Goal: Obtain resource: Download file/media

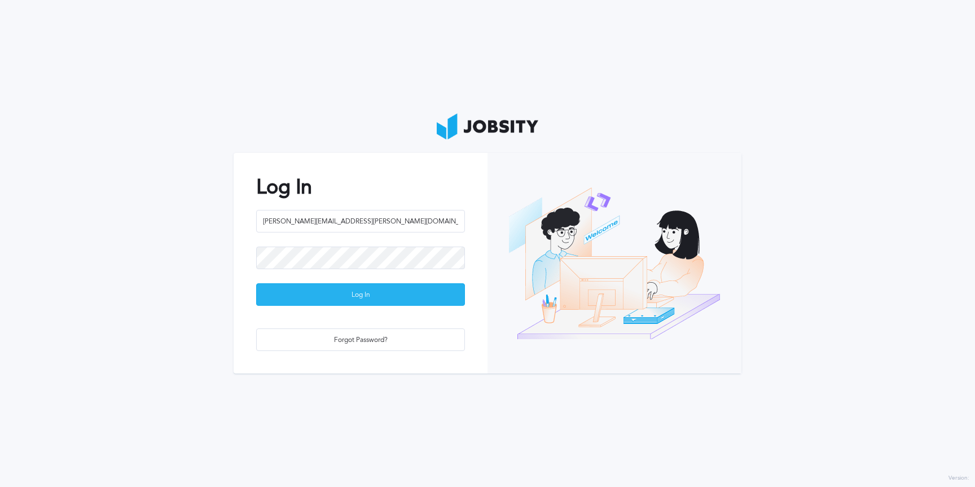
click at [325, 294] on div "Log In" at bounding box center [361, 295] width 208 height 23
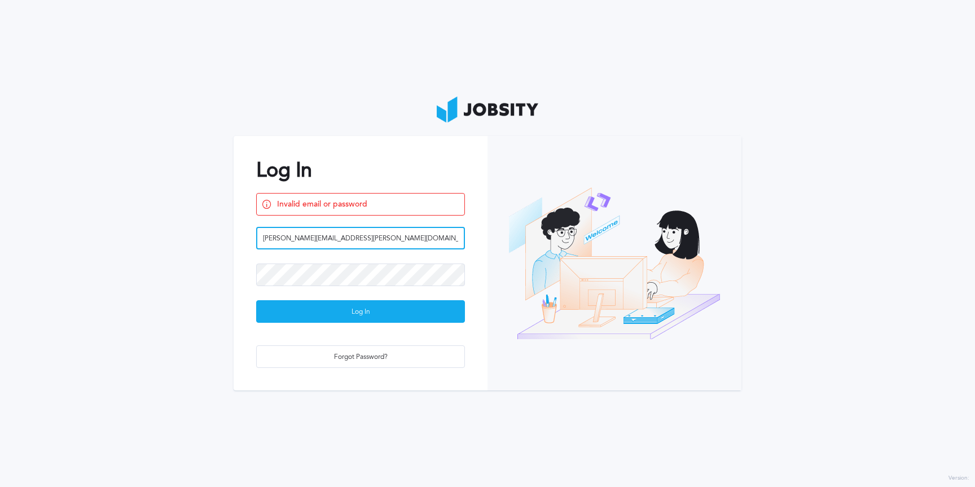
click at [340, 240] on input "[PERSON_NAME][EMAIL_ADDRESS][PERSON_NAME][DOMAIN_NAME]" at bounding box center [360, 238] width 209 height 23
type input "[PERSON_NAME][EMAIL_ADDRESS][PERSON_NAME][DOMAIN_NAME]"
click at [256, 300] on button "Log In" at bounding box center [360, 311] width 209 height 23
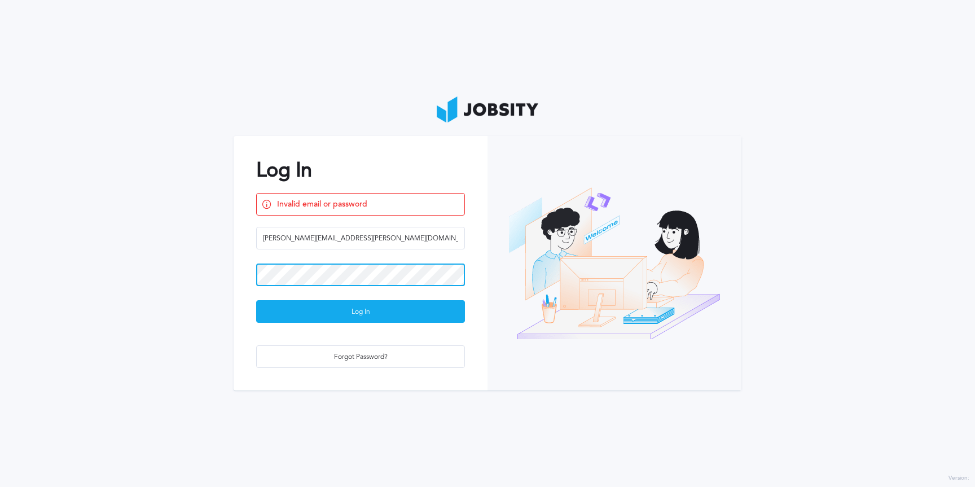
click at [178, 275] on section "Log In Invalid email or password [PERSON_NAME][EMAIL_ADDRESS][PERSON_NAME][DOMA…" at bounding box center [487, 243] width 975 height 487
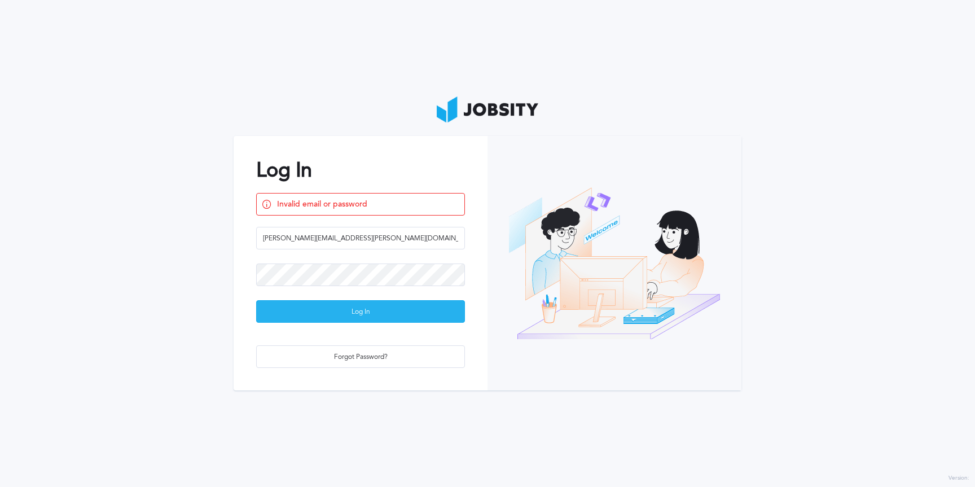
click at [275, 314] on div "Log In" at bounding box center [361, 312] width 208 height 23
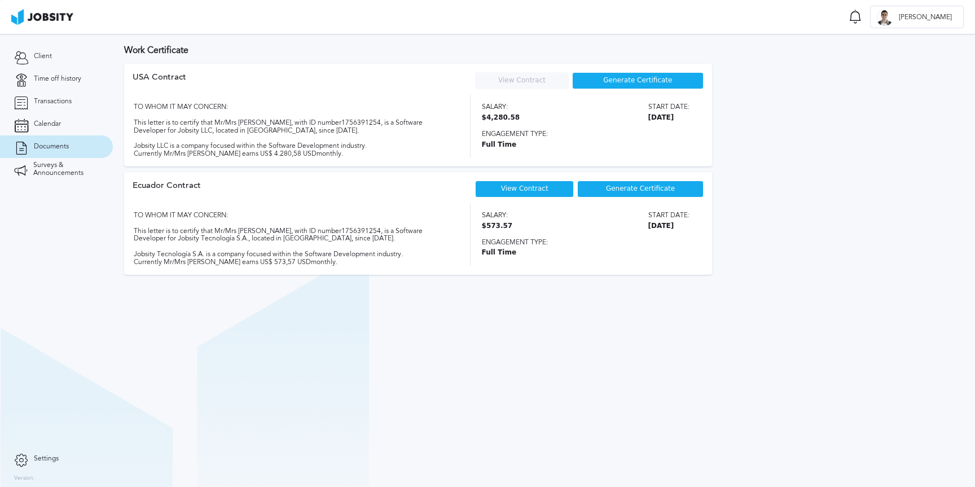
click at [631, 190] on span "Generate Certificate" at bounding box center [640, 189] width 69 height 8
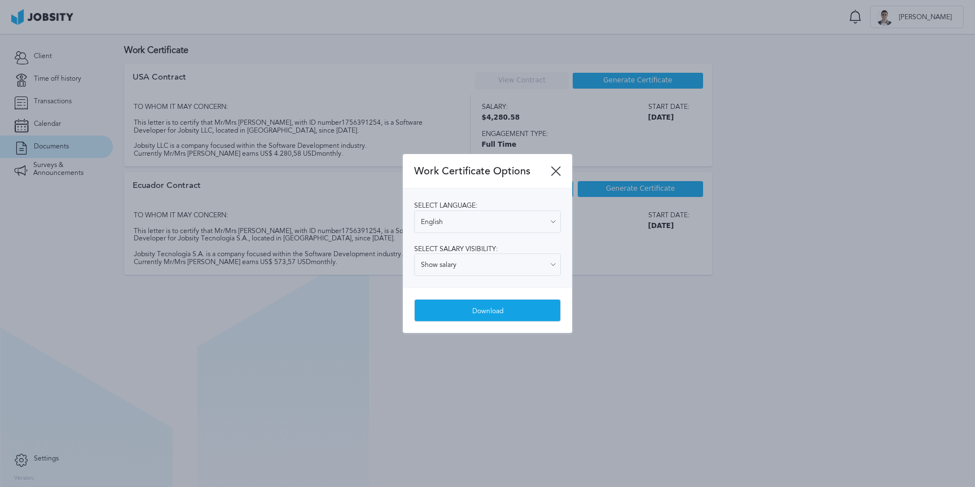
click at [514, 308] on div "Download" at bounding box center [488, 311] width 146 height 23
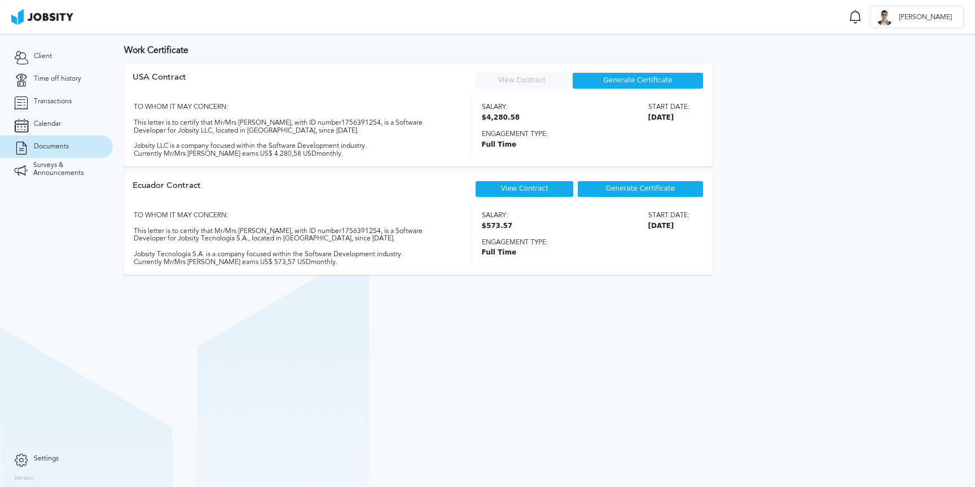
click at [633, 81] on span "Generate Certificate" at bounding box center [637, 81] width 69 height 8
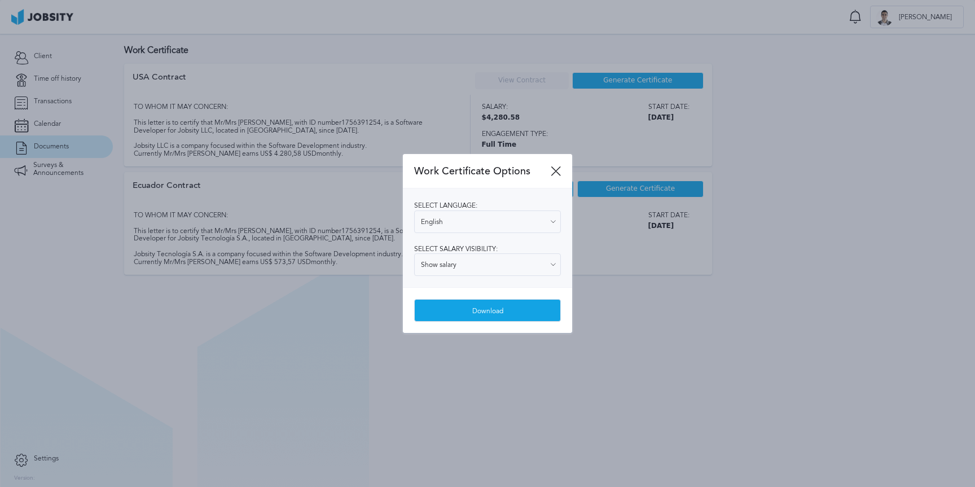
click at [493, 312] on div "Download" at bounding box center [488, 311] width 146 height 23
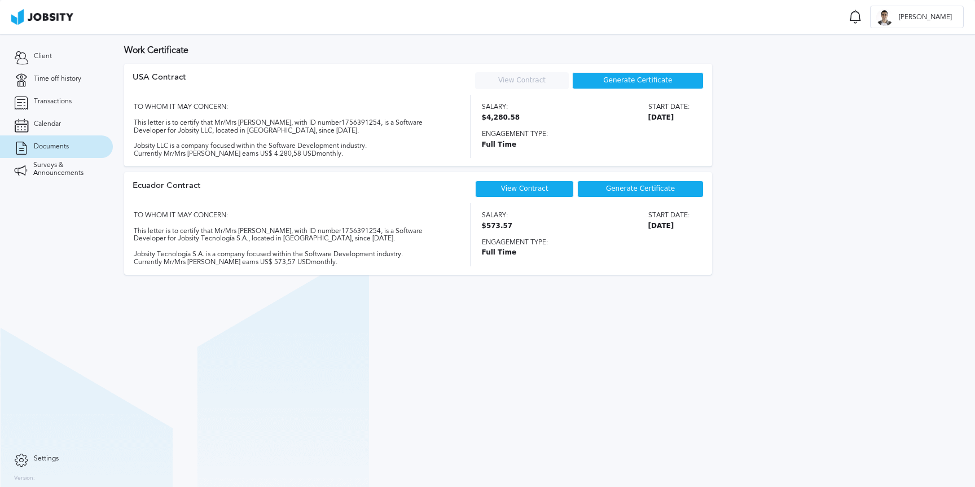
click at [611, 185] on span "Generate Certificate" at bounding box center [640, 189] width 69 height 8
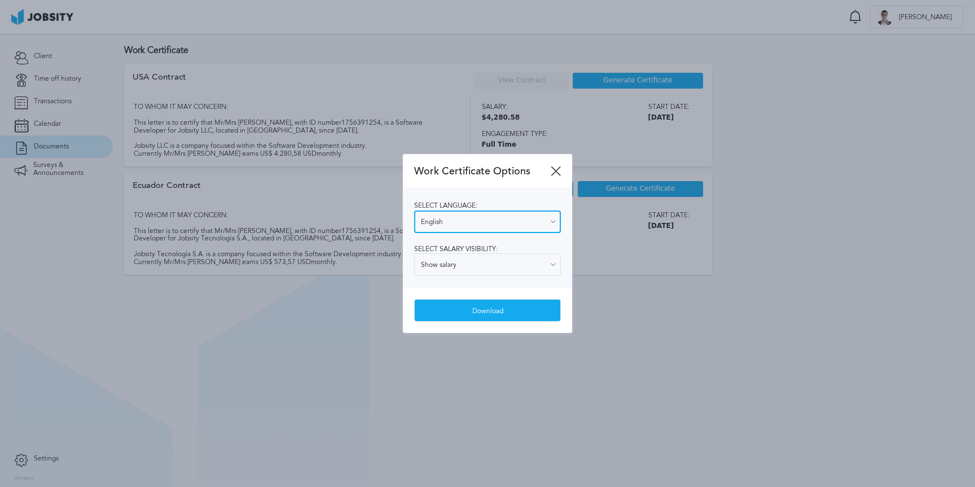
click at [473, 230] on input "English" at bounding box center [487, 222] width 147 height 23
type input "Spanish"
click at [449, 262] on div "Select language: Spanish English Spanish Select salary visibility: Show salary …" at bounding box center [487, 238] width 169 height 99
click at [462, 312] on div "Download" at bounding box center [488, 311] width 146 height 23
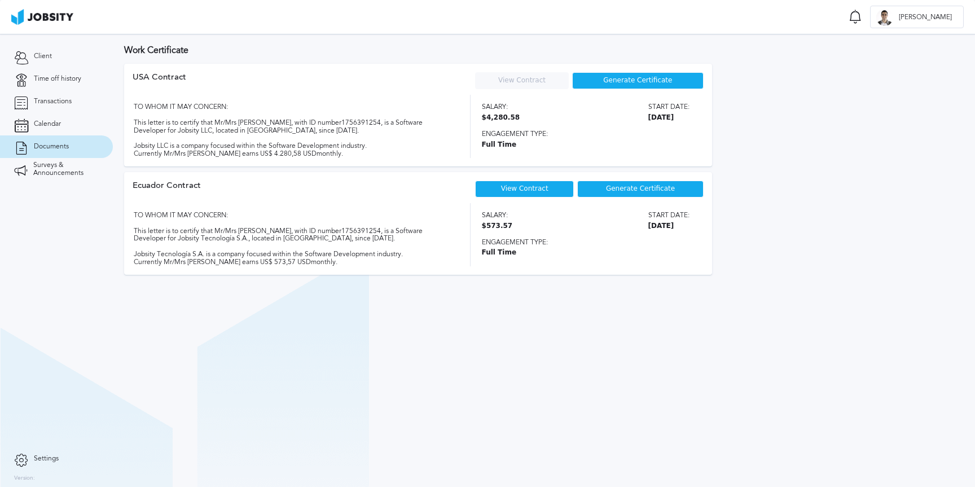
click at [646, 77] on span "Generate Certificate" at bounding box center [637, 81] width 69 height 8
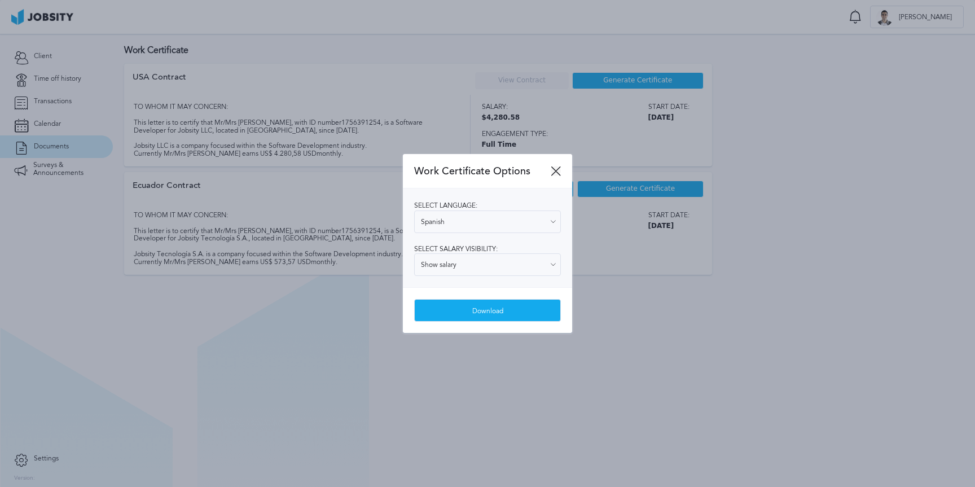
click at [555, 173] on icon at bounding box center [556, 171] width 10 height 10
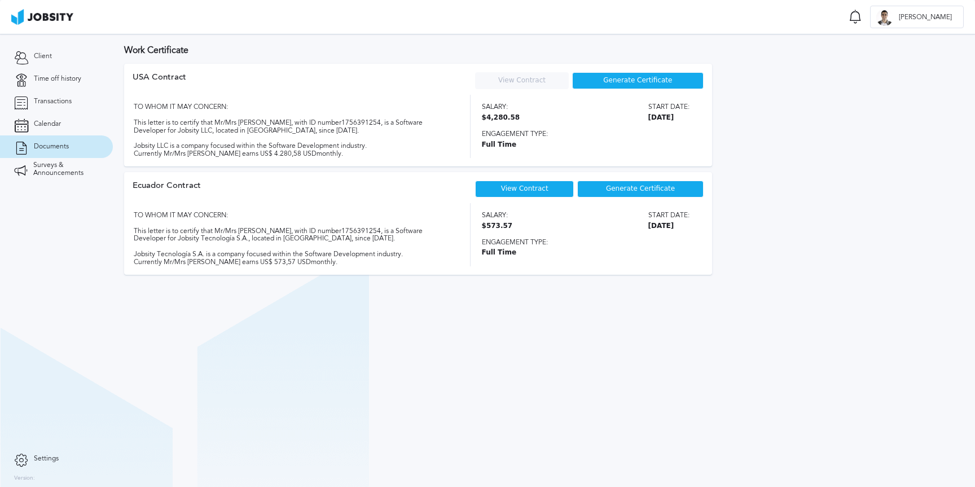
click at [606, 190] on div "Generate Certificate" at bounding box center [640, 189] width 126 height 17
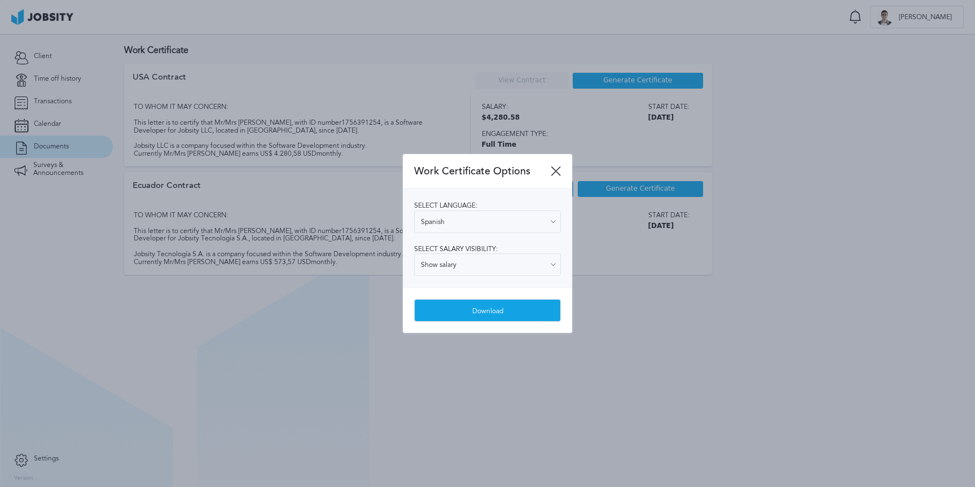
click at [509, 312] on div "Download" at bounding box center [488, 311] width 146 height 23
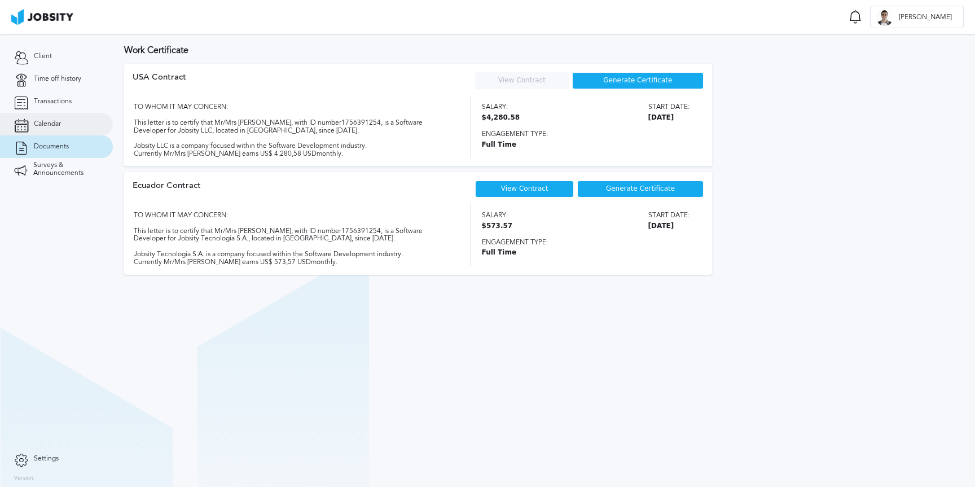
click at [46, 124] on span "Calendar" at bounding box center [47, 124] width 27 height 8
